Goal: Check status: Check status

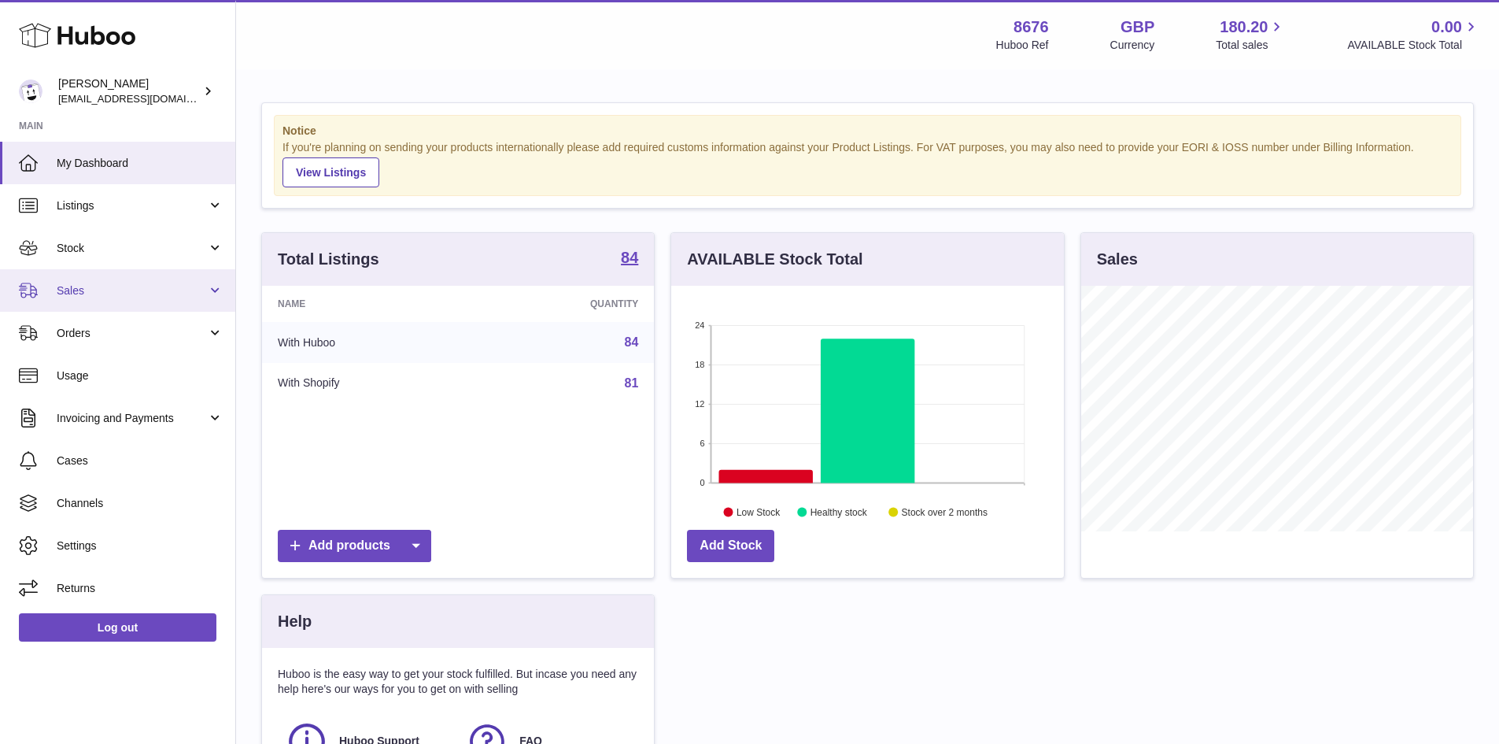
scroll to position [246, 393]
click at [154, 293] on span "Sales" at bounding box center [132, 290] width 150 height 15
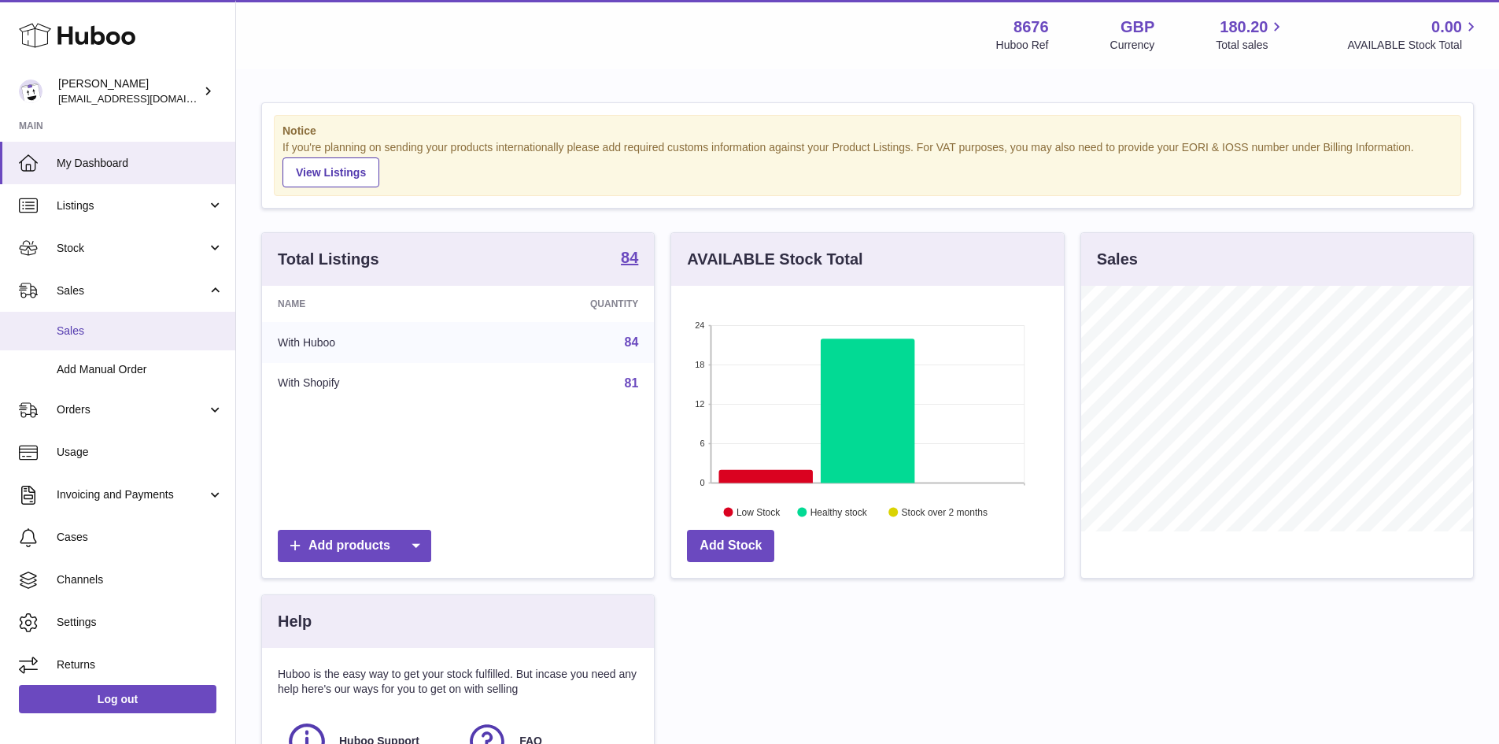
click at [131, 344] on link "Sales" at bounding box center [117, 331] width 235 height 39
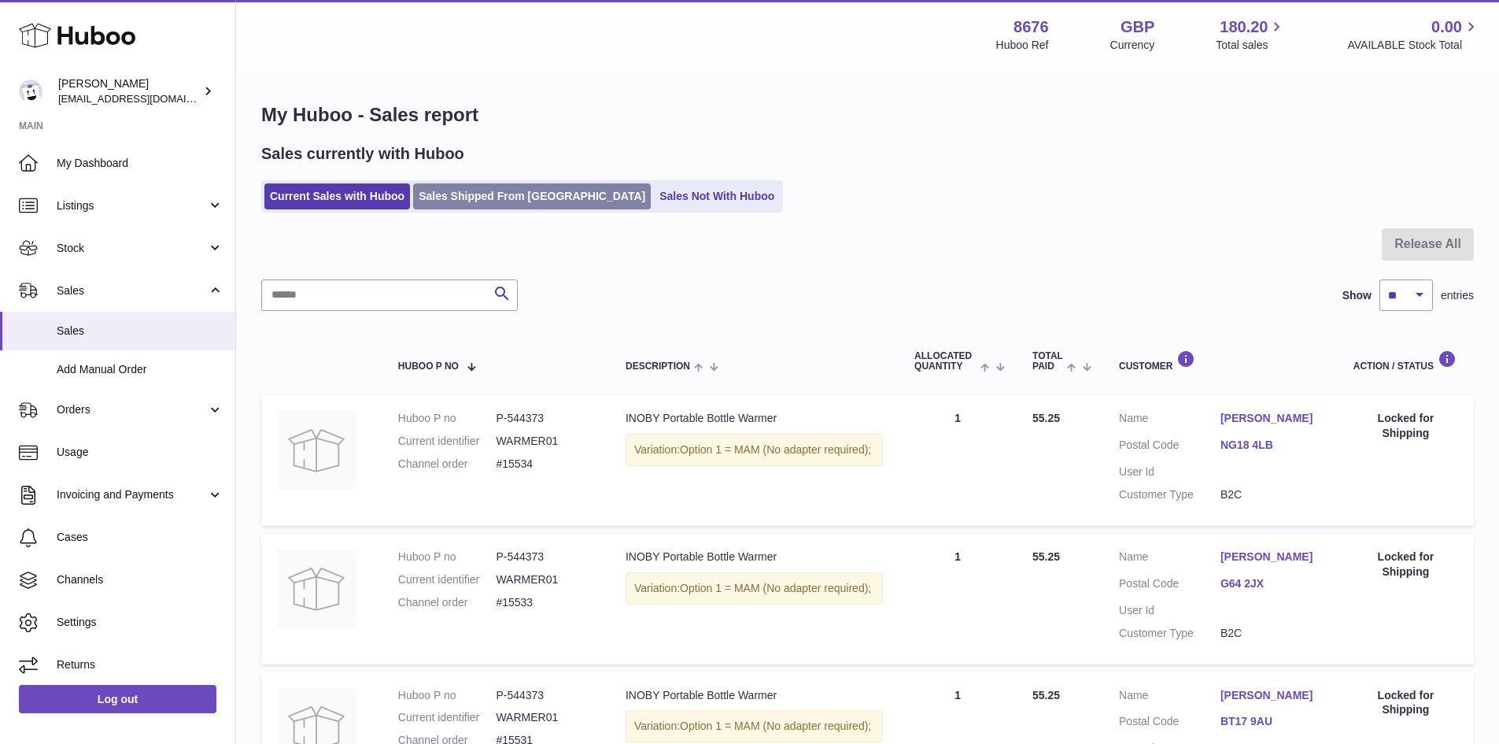
click at [484, 205] on link "Sales Shipped From [GEOGRAPHIC_DATA]" at bounding box center [532, 196] width 238 height 26
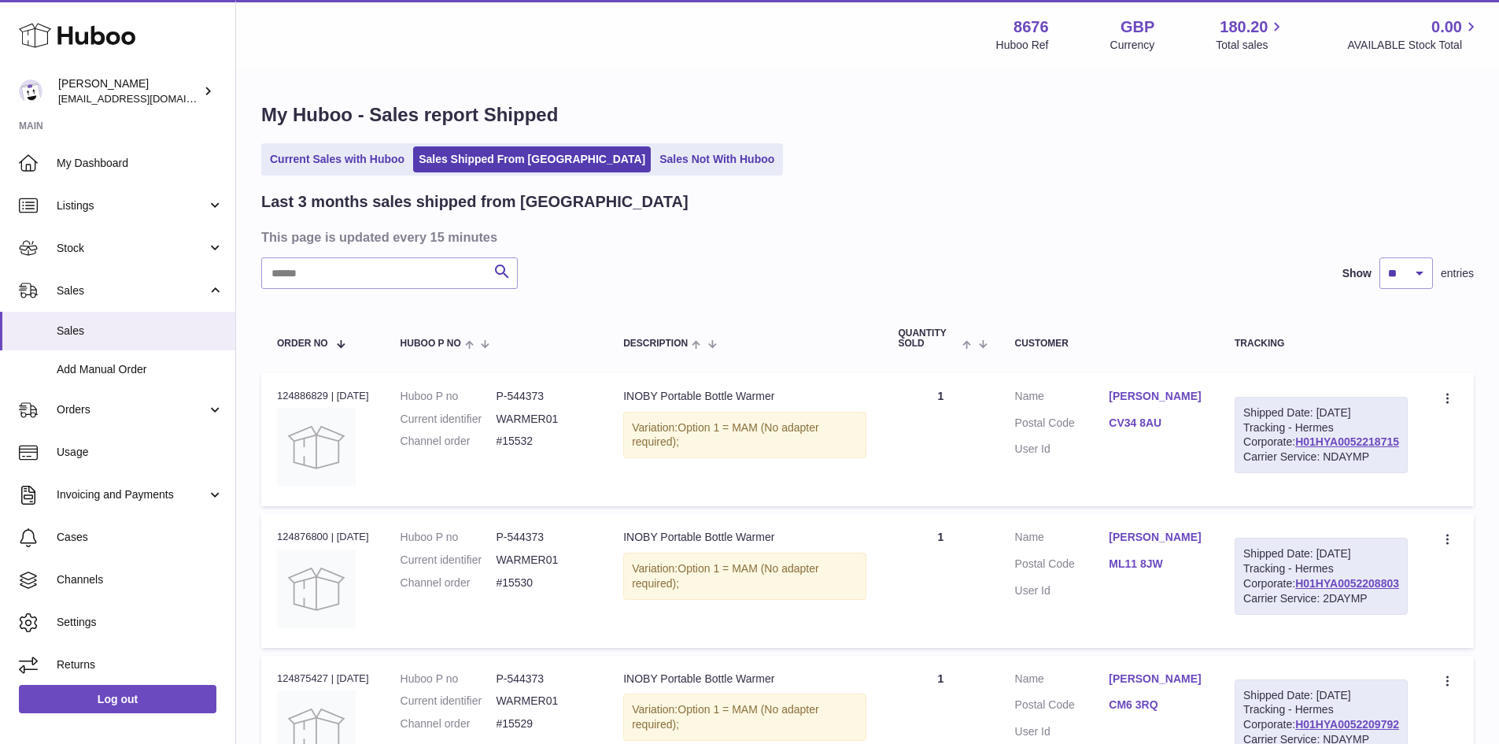
click at [540, 389] on dd "P-544373" at bounding box center [544, 396] width 96 height 15
copy dd "544373"
